Goal: Task Accomplishment & Management: Use online tool/utility

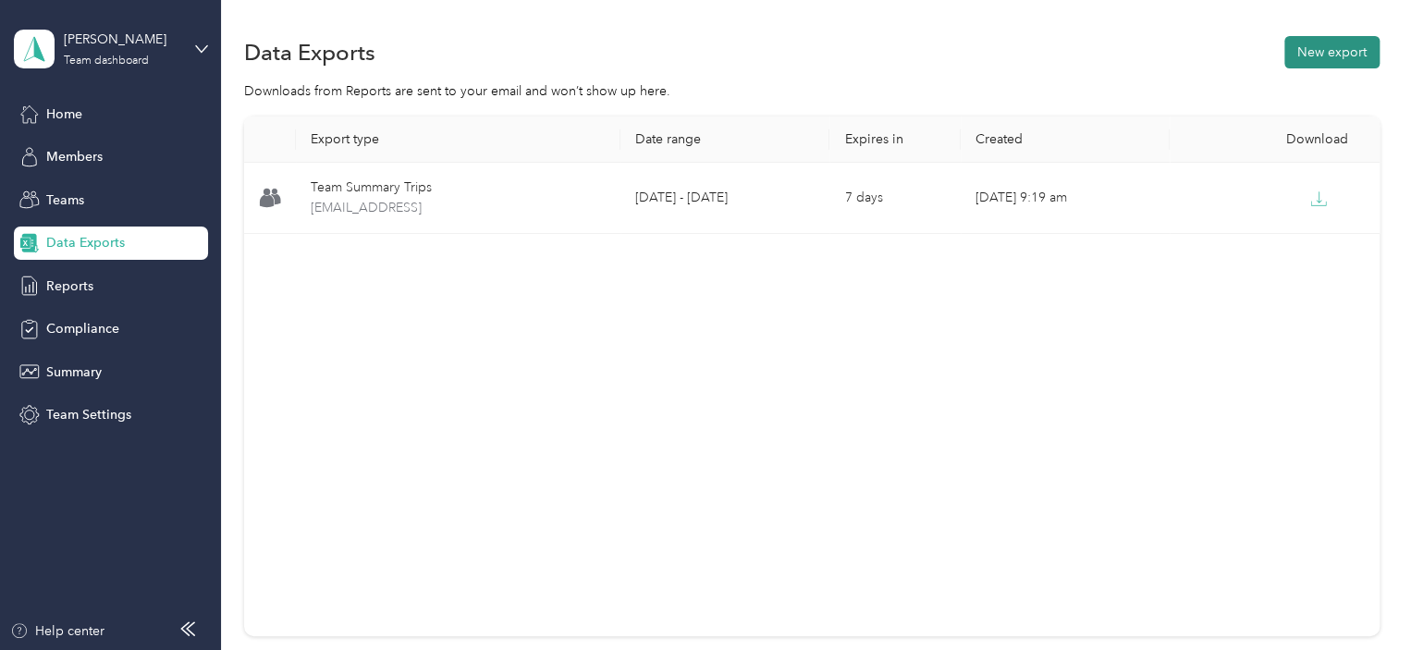
click at [1343, 52] on button "New export" at bounding box center [1331, 52] width 95 height 32
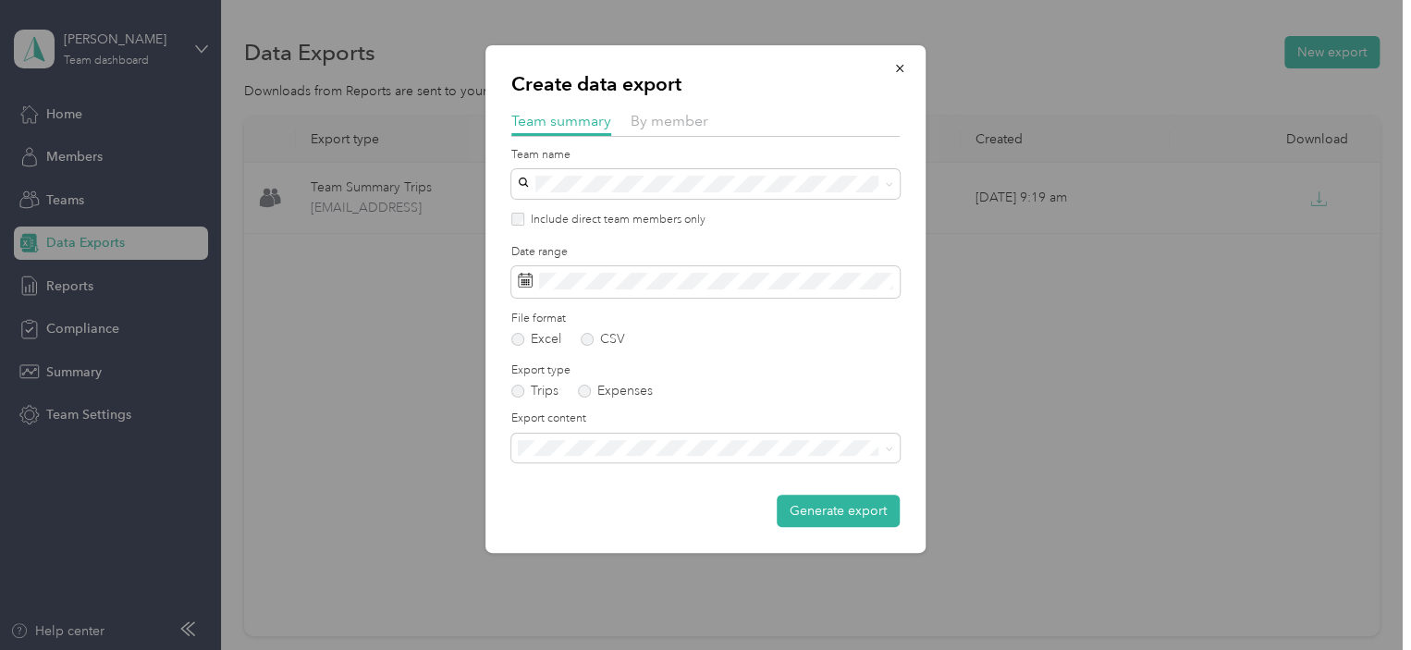
click at [631, 221] on label "Include direct team members only" at bounding box center [614, 220] width 181 height 17
click at [604, 516] on span "Summary and full trips list" at bounding box center [598, 512] width 148 height 16
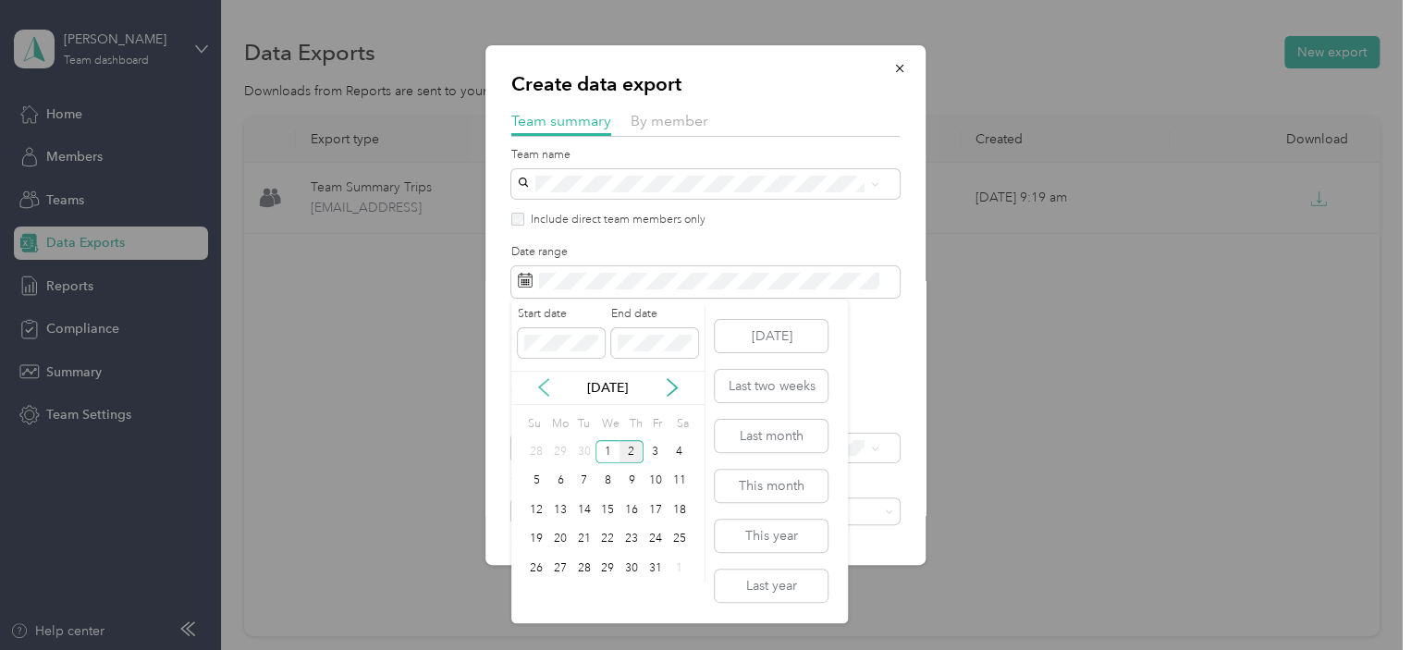
click at [544, 390] on icon at bounding box center [543, 387] width 18 height 18
click at [536, 542] on div "21" at bounding box center [536, 539] width 24 height 23
click at [582, 565] on div "30" at bounding box center [584, 568] width 24 height 23
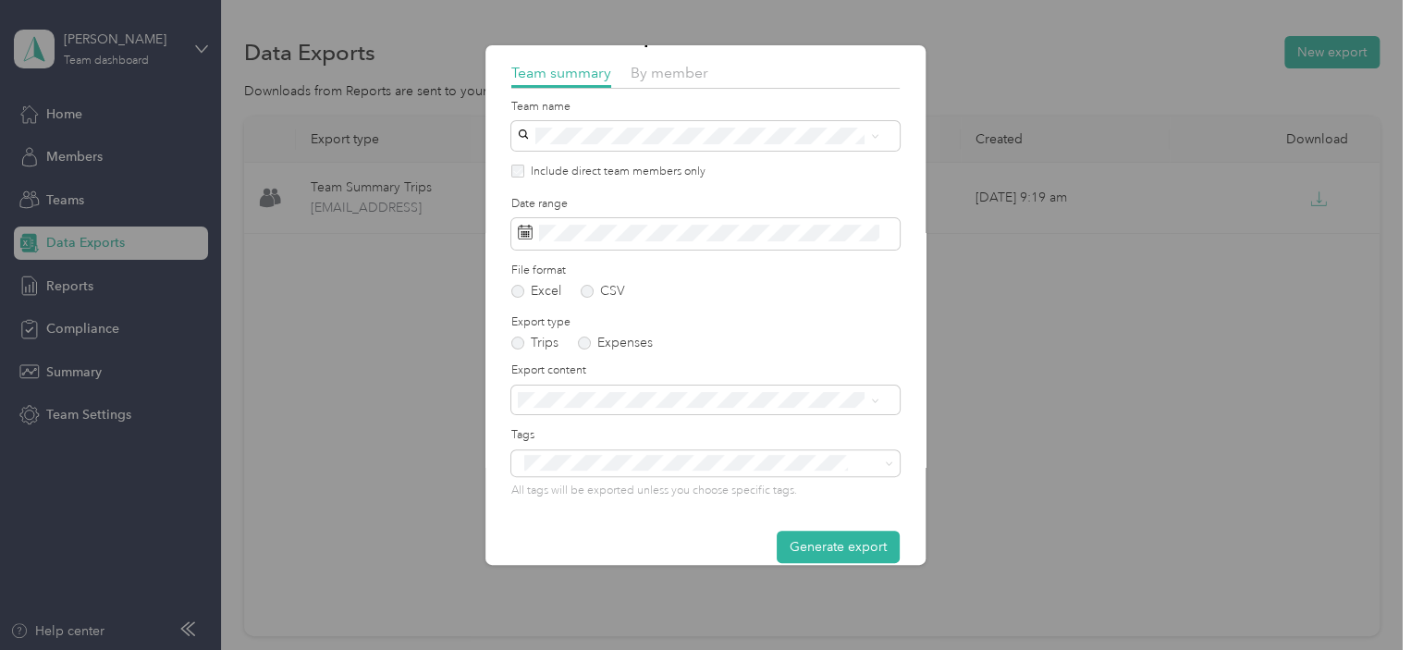
scroll to position [72, 0]
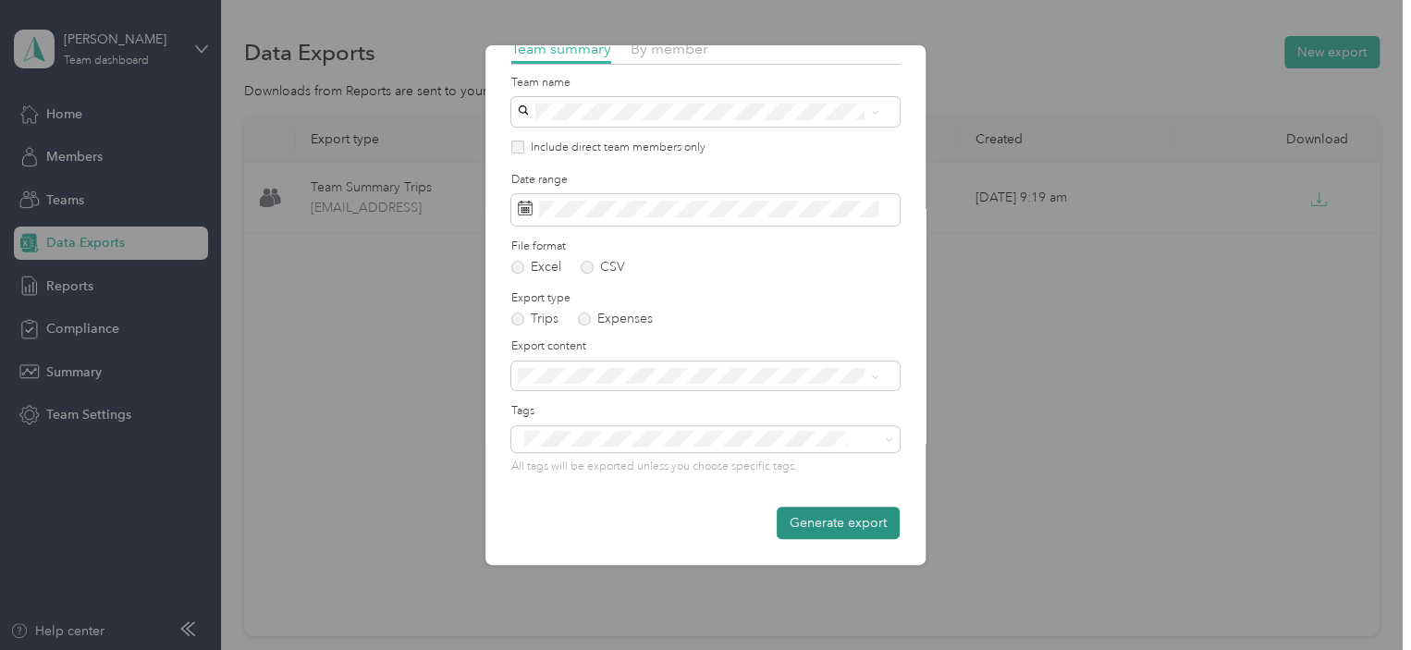
click at [792, 534] on button "Generate export" at bounding box center [838, 523] width 123 height 32
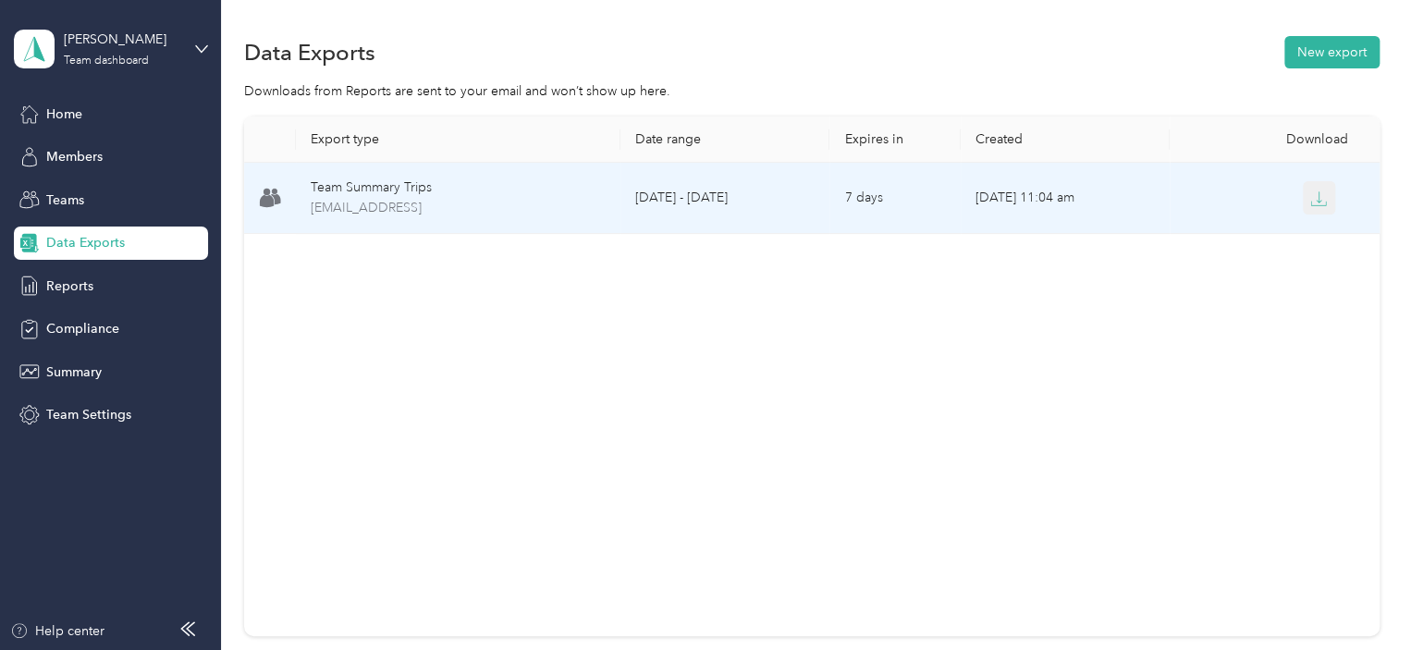
click at [1317, 190] on icon "button" at bounding box center [1318, 198] width 17 height 17
click at [1317, 191] on icon "button" at bounding box center [1318, 198] width 17 height 17
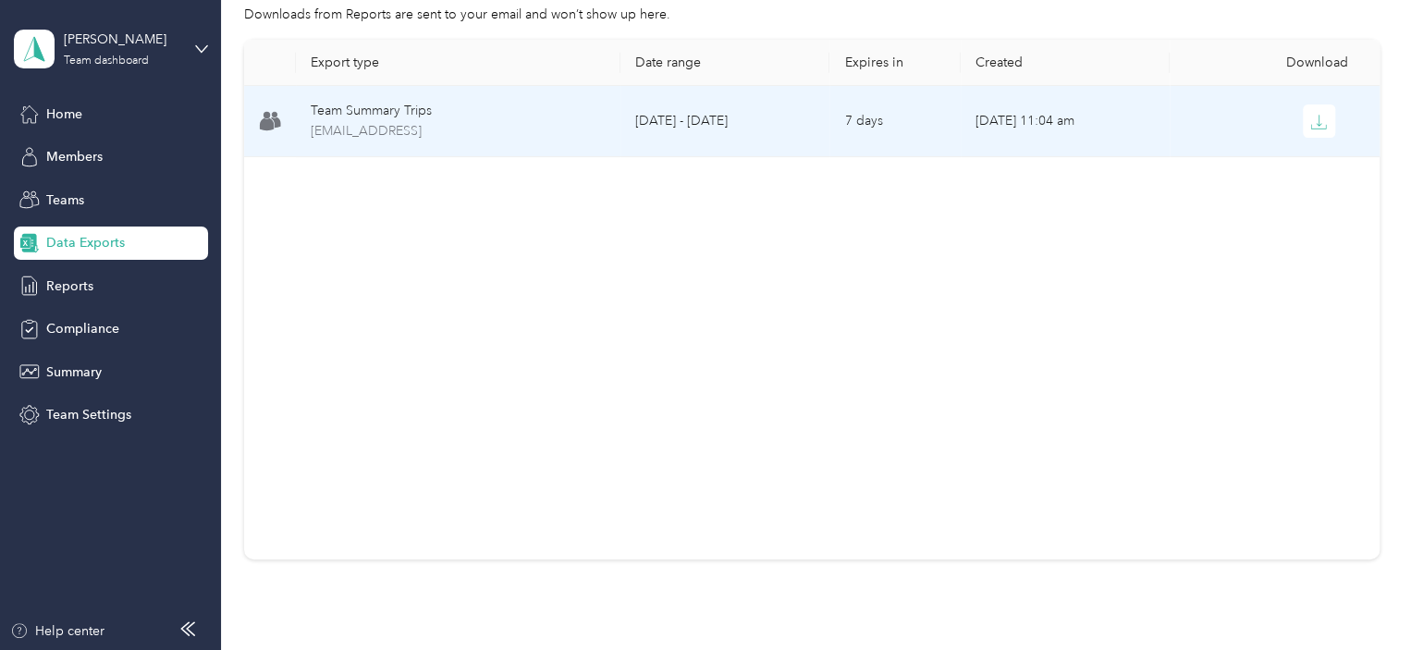
scroll to position [0, 0]
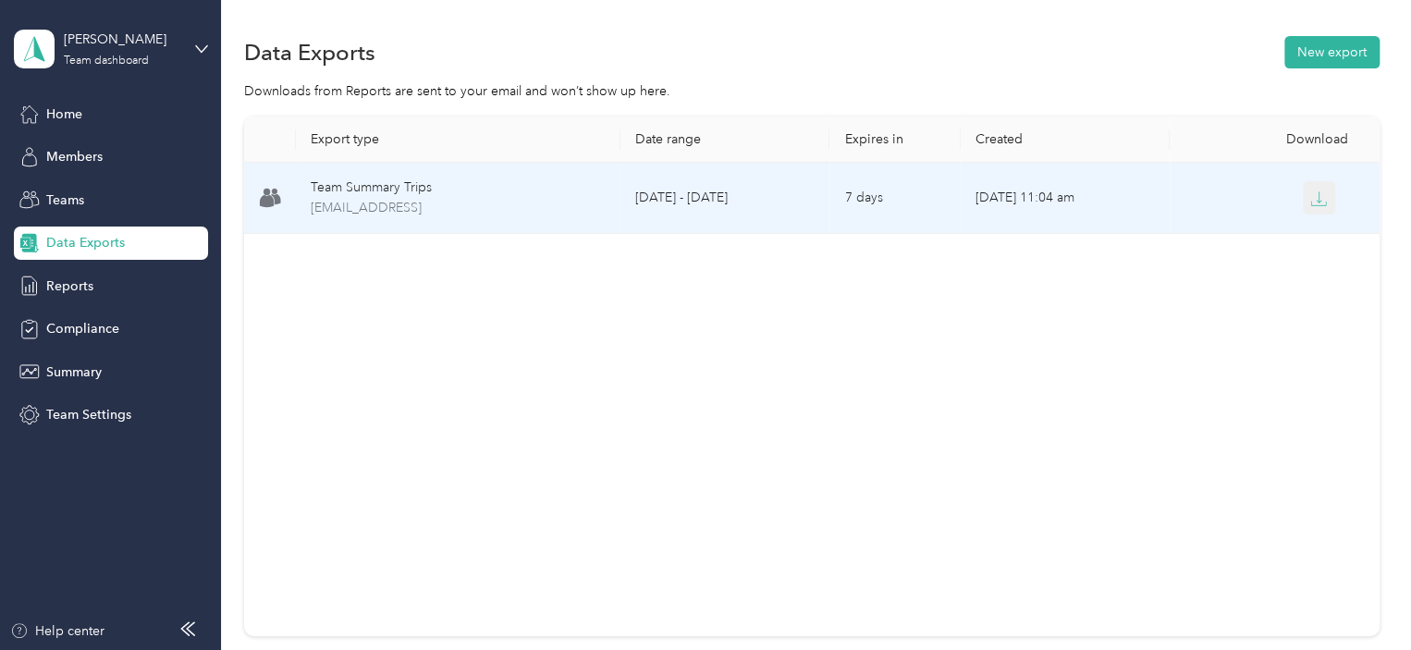
click at [1312, 204] on icon "button" at bounding box center [1318, 198] width 17 height 17
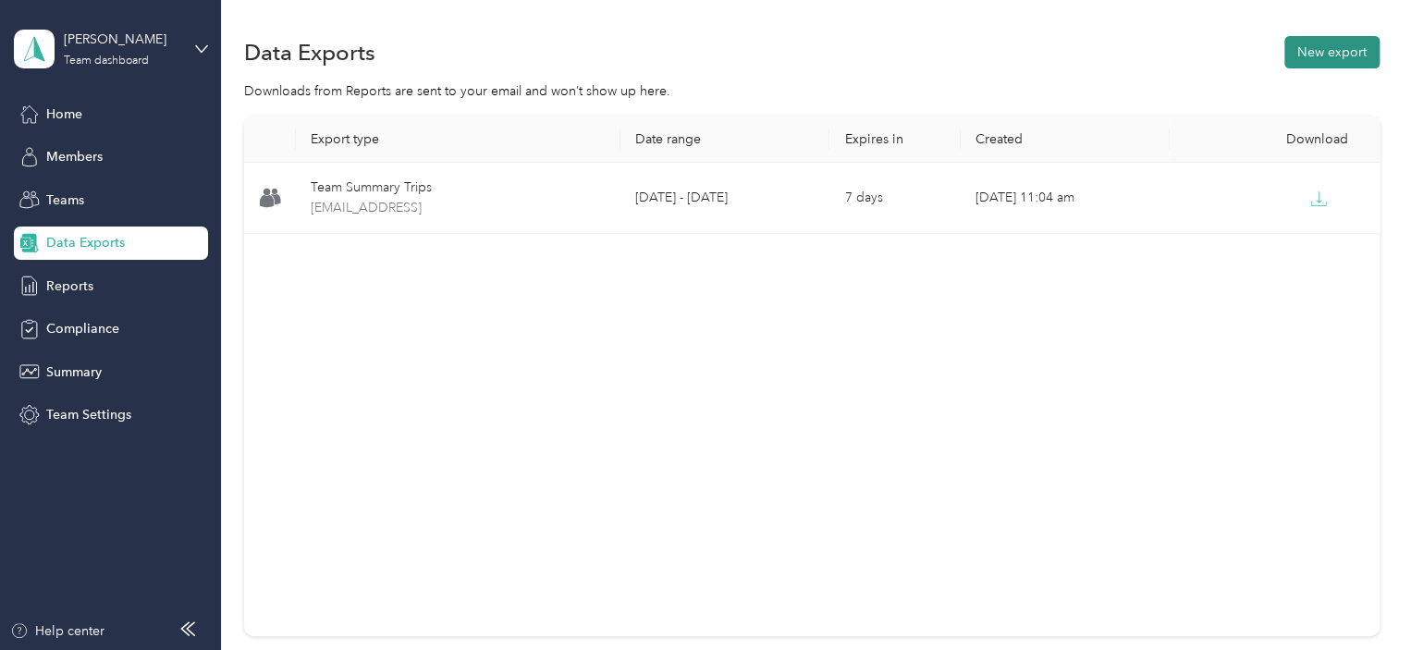
click at [1344, 43] on button "New export" at bounding box center [1331, 52] width 95 height 32
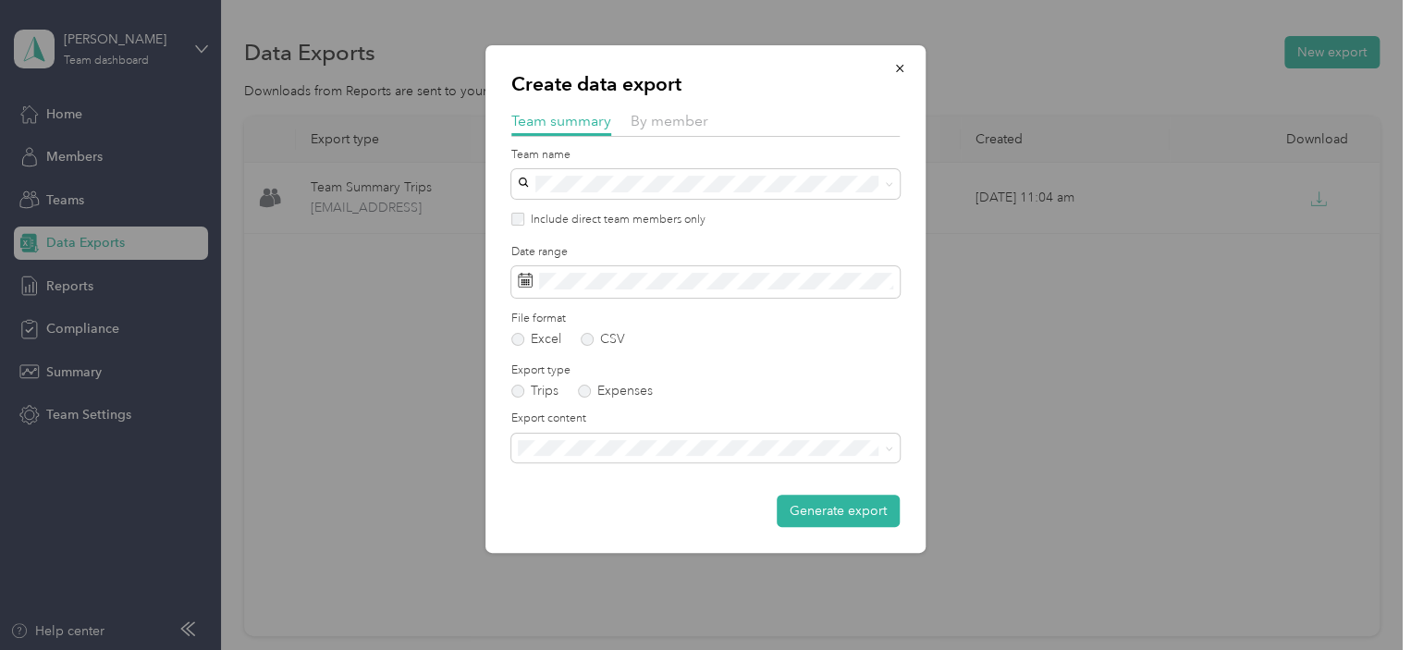
click at [541, 214] on label "Include direct team members only" at bounding box center [614, 220] width 181 height 17
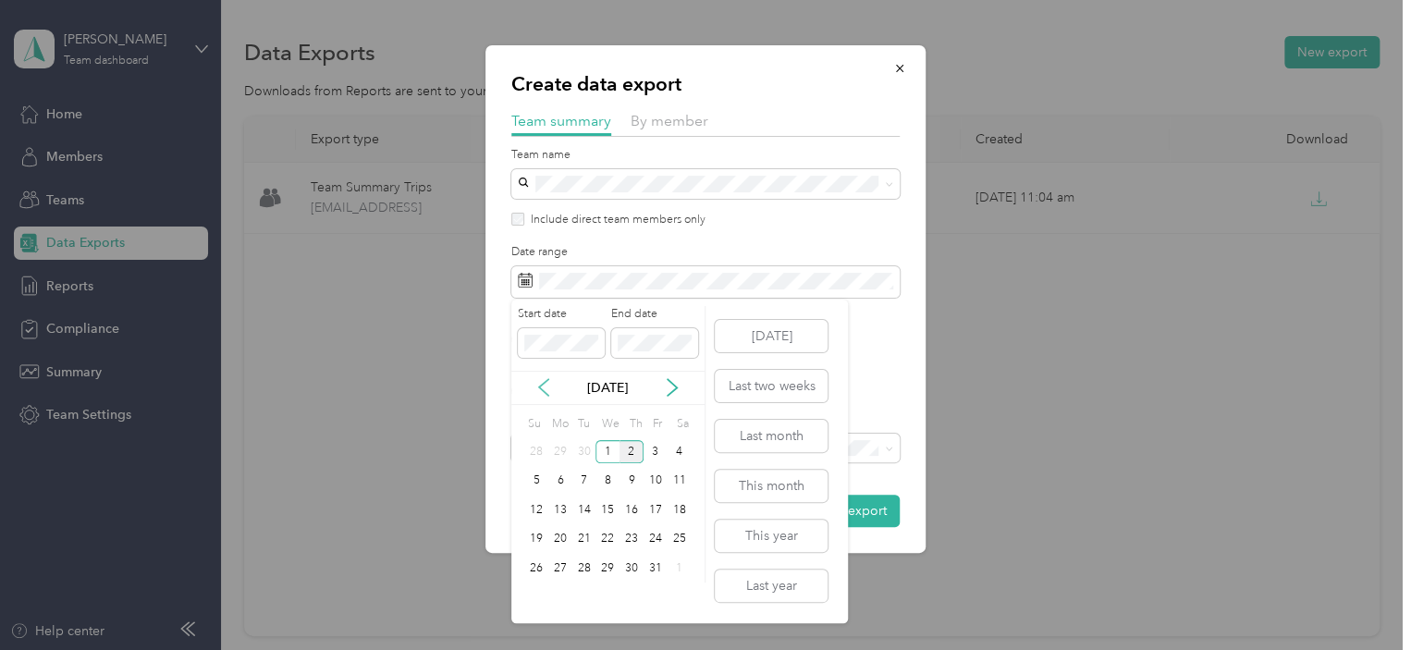
click at [546, 386] on icon at bounding box center [543, 387] width 18 height 18
click at [532, 540] on div "21" at bounding box center [536, 539] width 24 height 23
click at [588, 572] on div "30" at bounding box center [584, 568] width 24 height 23
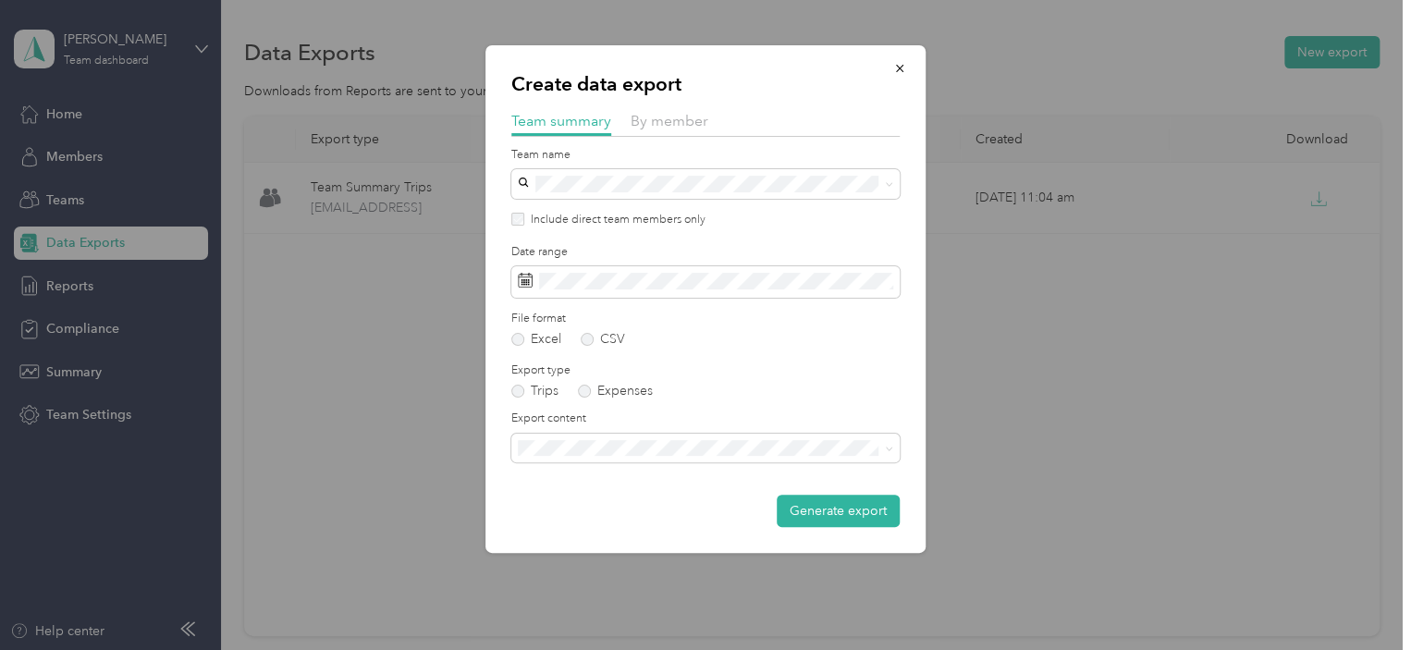
click at [630, 432] on div "Export content" at bounding box center [705, 437] width 388 height 52
click at [632, 439] on span at bounding box center [705, 449] width 388 height 30
click at [652, 505] on span "Summary and full trips list" at bounding box center [598, 513] width 148 height 16
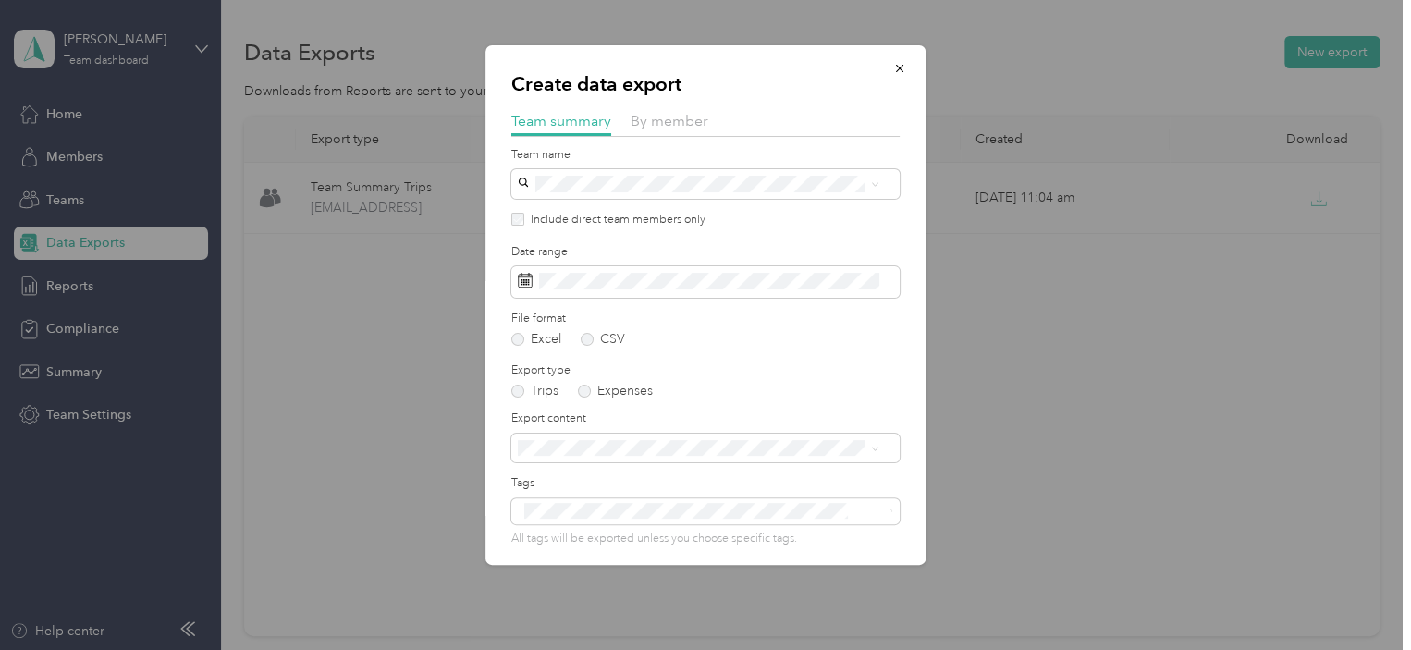
scroll to position [72, 0]
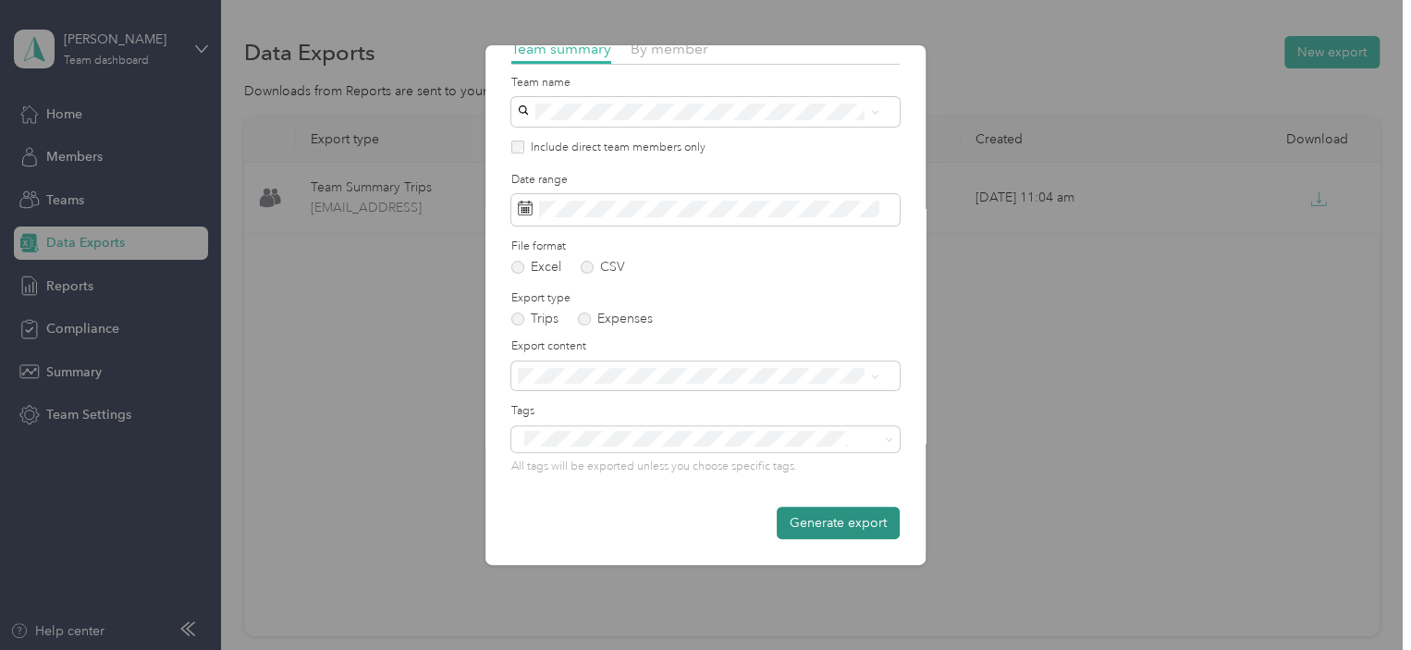
click at [808, 518] on button "Generate export" at bounding box center [838, 523] width 123 height 32
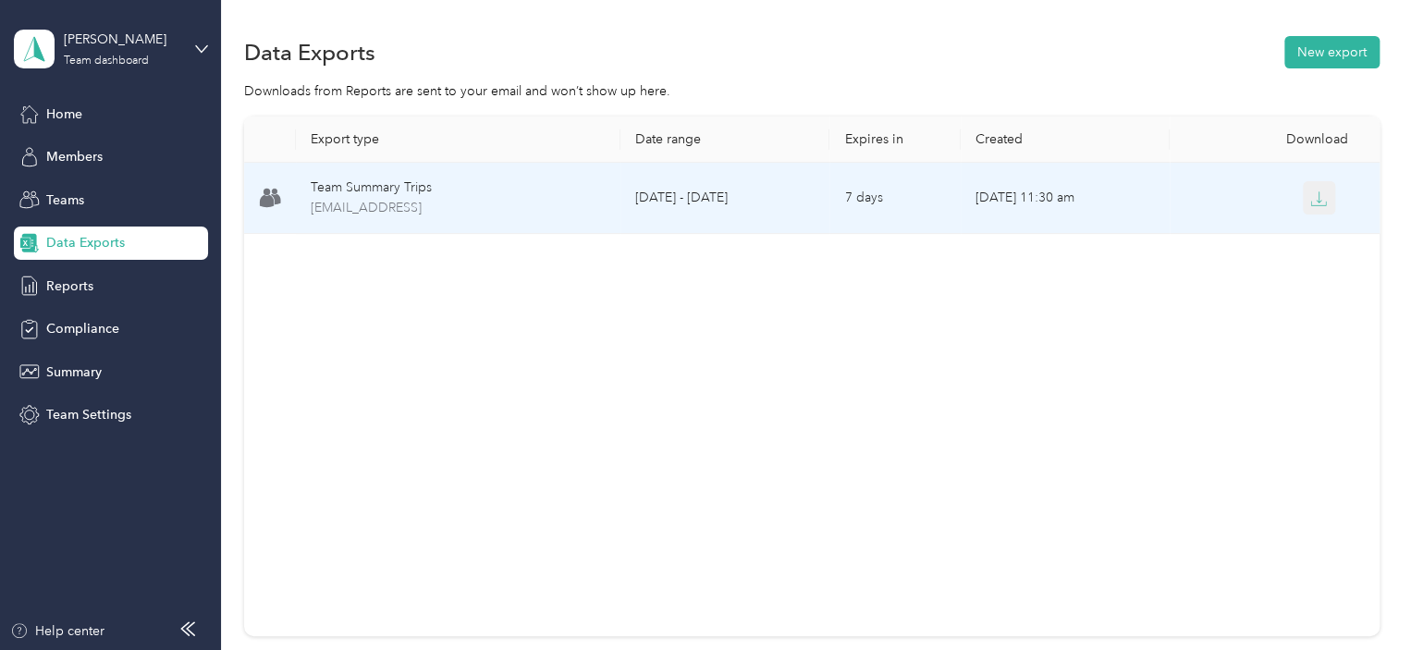
click at [1311, 198] on icon "button" at bounding box center [1318, 198] width 17 height 17
